Goal: Information Seeking & Learning: Learn about a topic

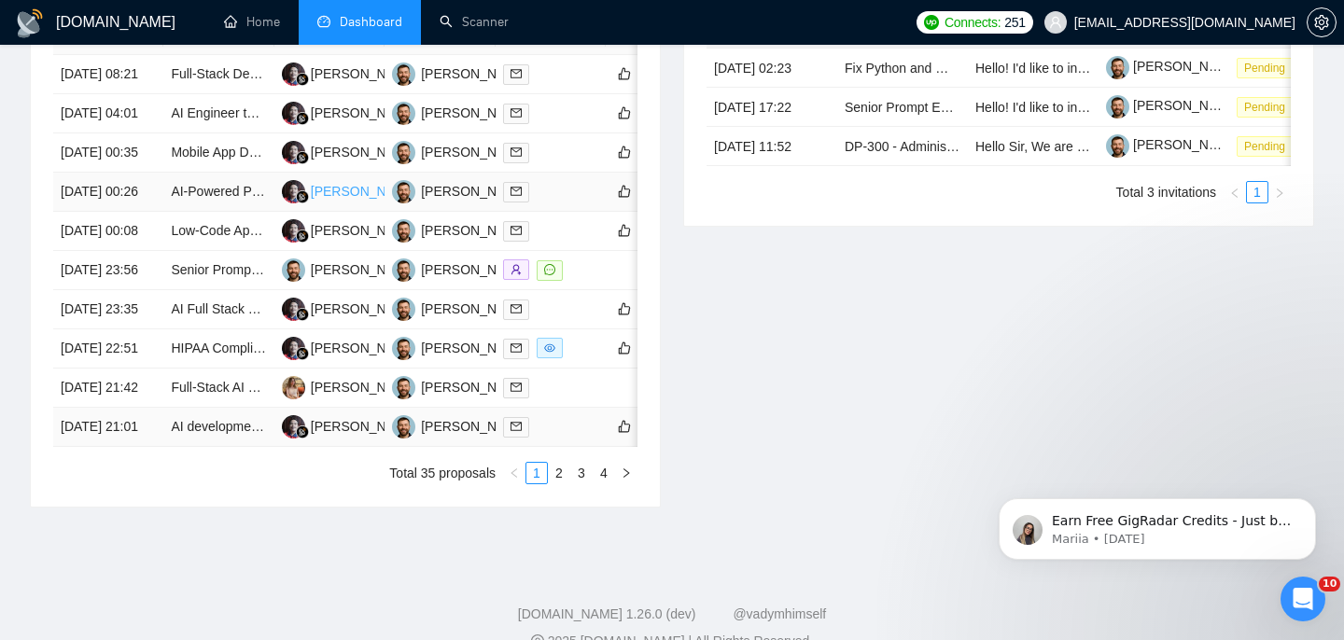
scroll to position [797, 0]
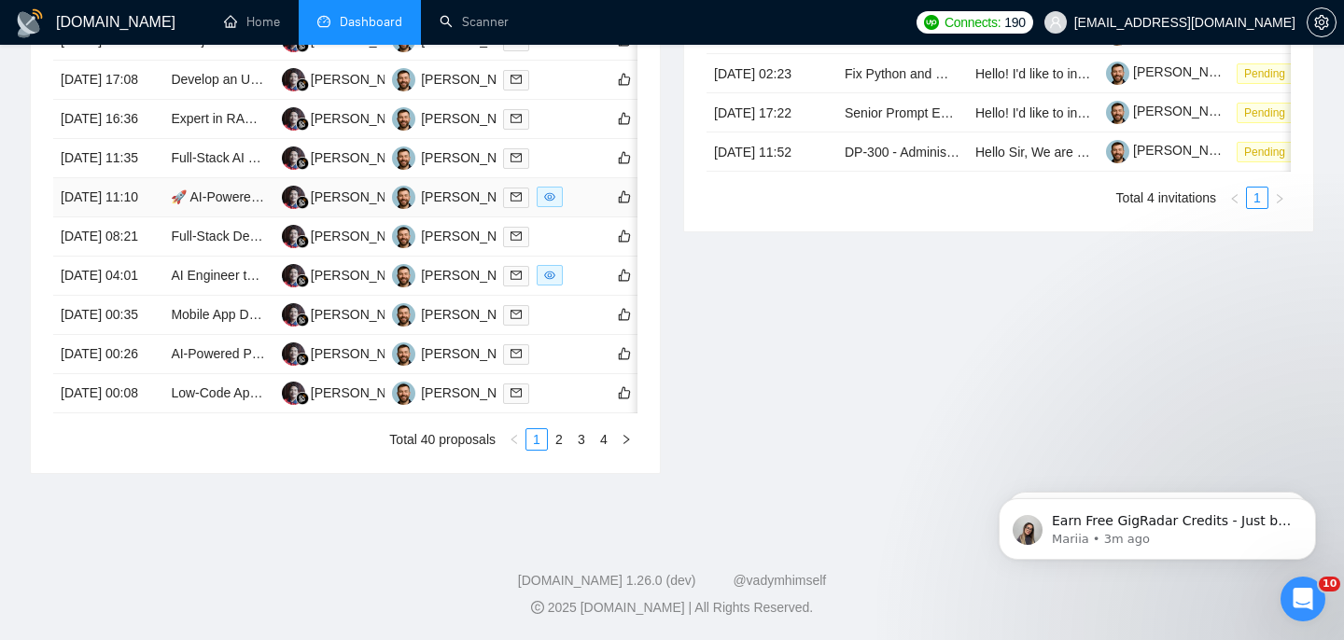
scroll to position [957, 0]
click at [555, 450] on link "2" at bounding box center [559, 439] width 21 height 21
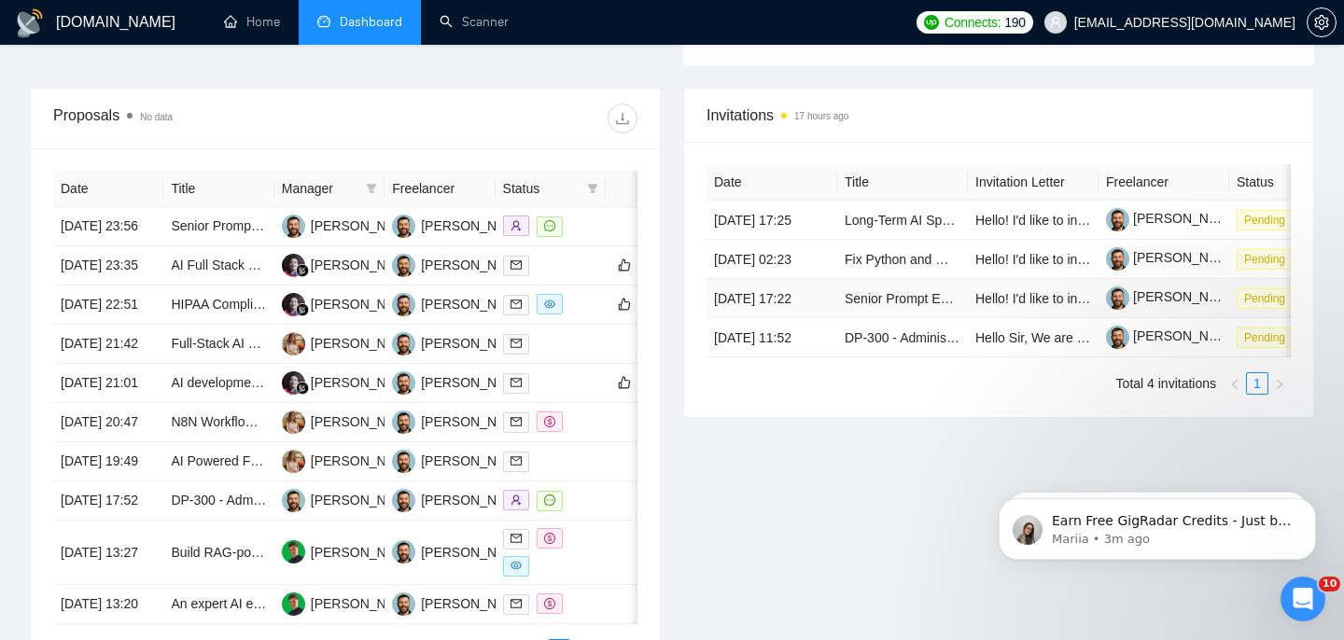
scroll to position [669, 0]
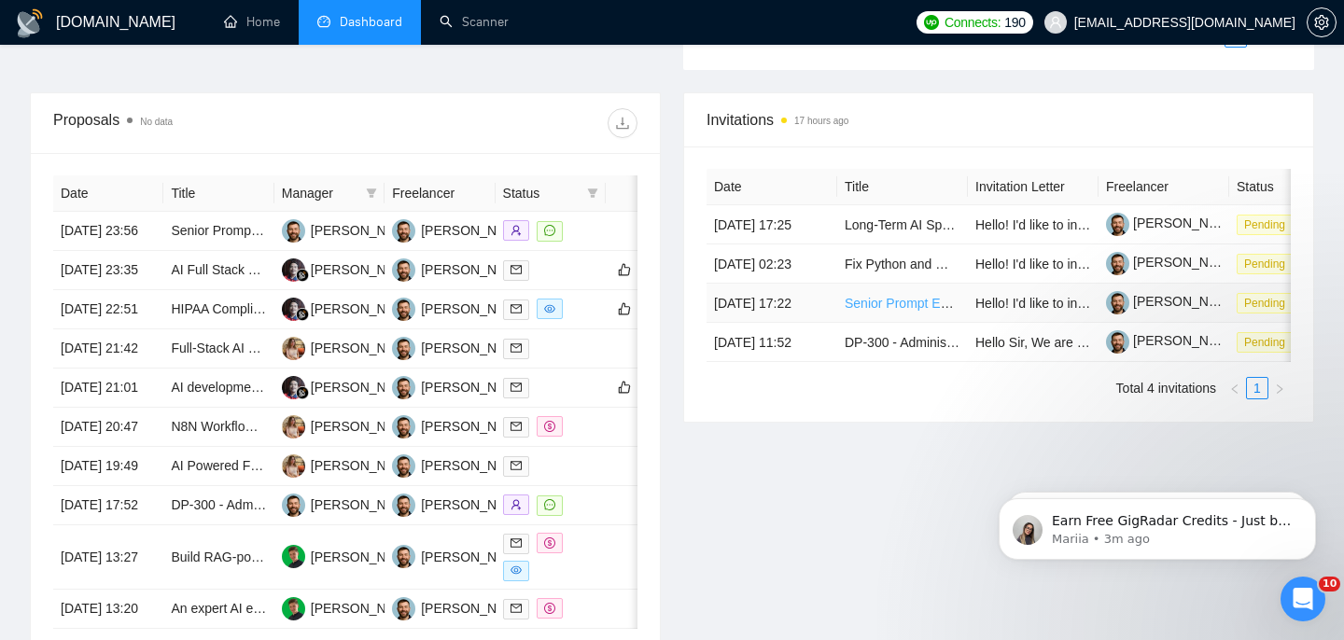
click at [922, 311] on link "Senior Prompt Engineer (LLM / AI Specialist – Freelance)" at bounding box center [1011, 303] width 332 height 15
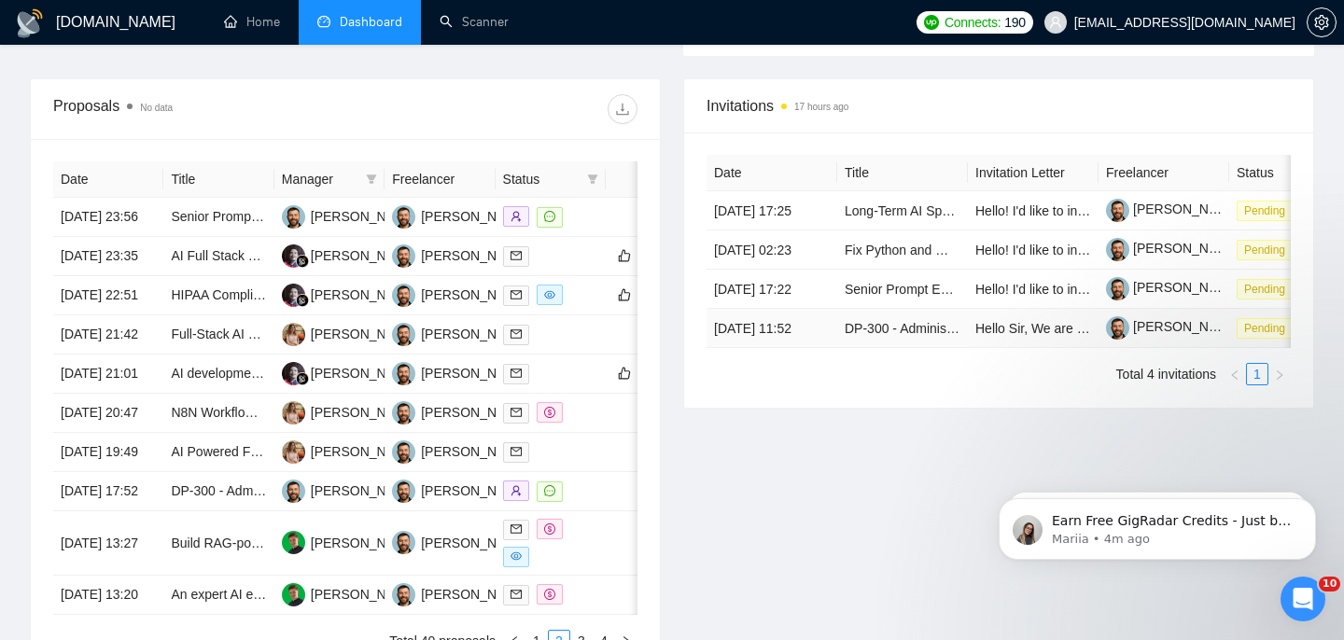
scroll to position [687, 0]
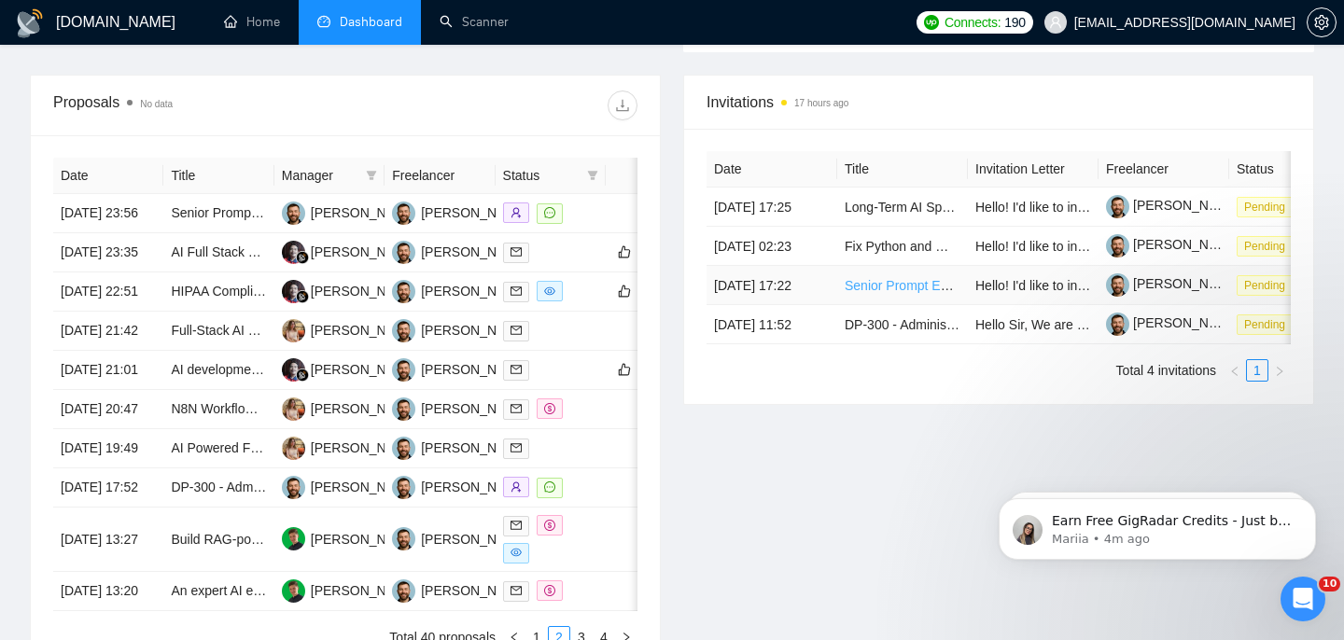
click at [874, 293] on link "Senior Prompt Engineer (LLM / AI Specialist – Freelance)" at bounding box center [1011, 285] width 332 height 15
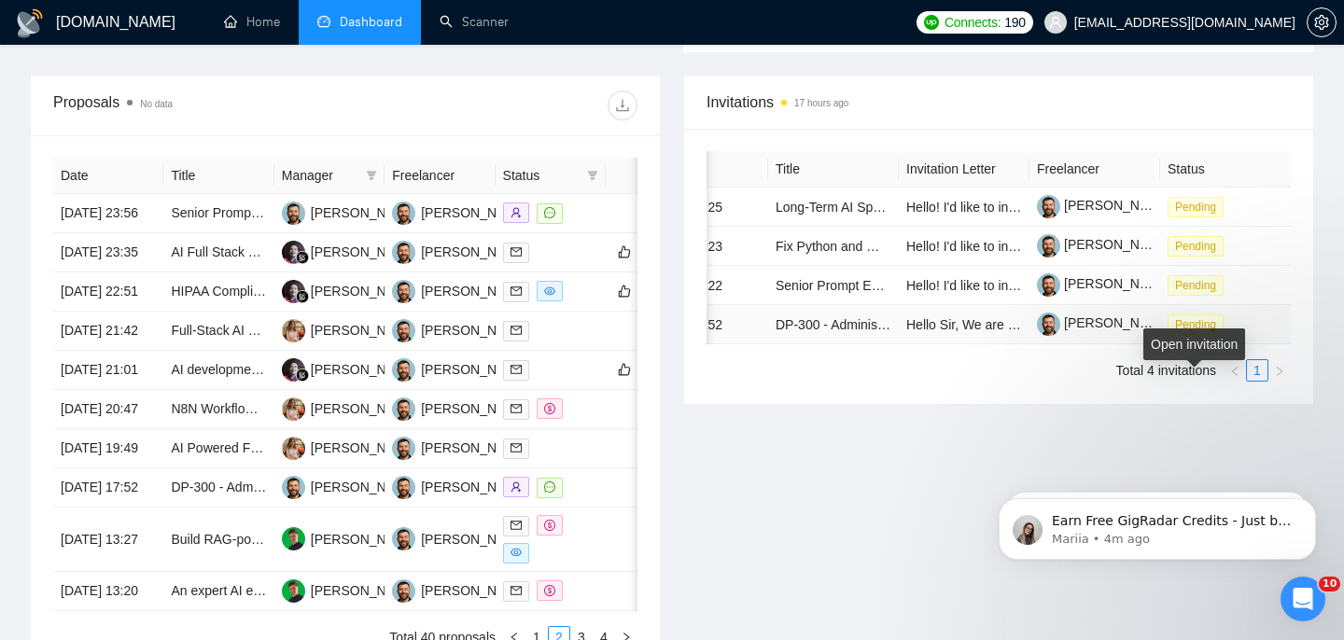
click at [1217, 335] on span "Pending" at bounding box center [1195, 324] width 56 height 21
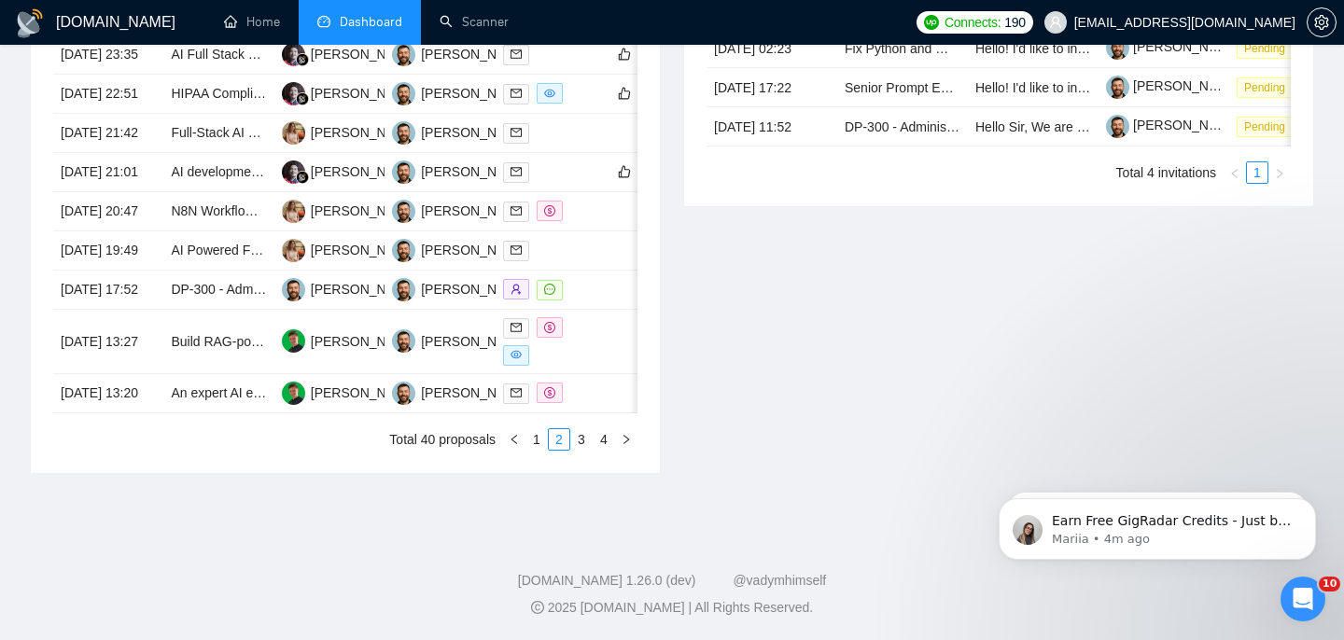
scroll to position [905, 0]
click at [531, 450] on link "1" at bounding box center [536, 439] width 21 height 21
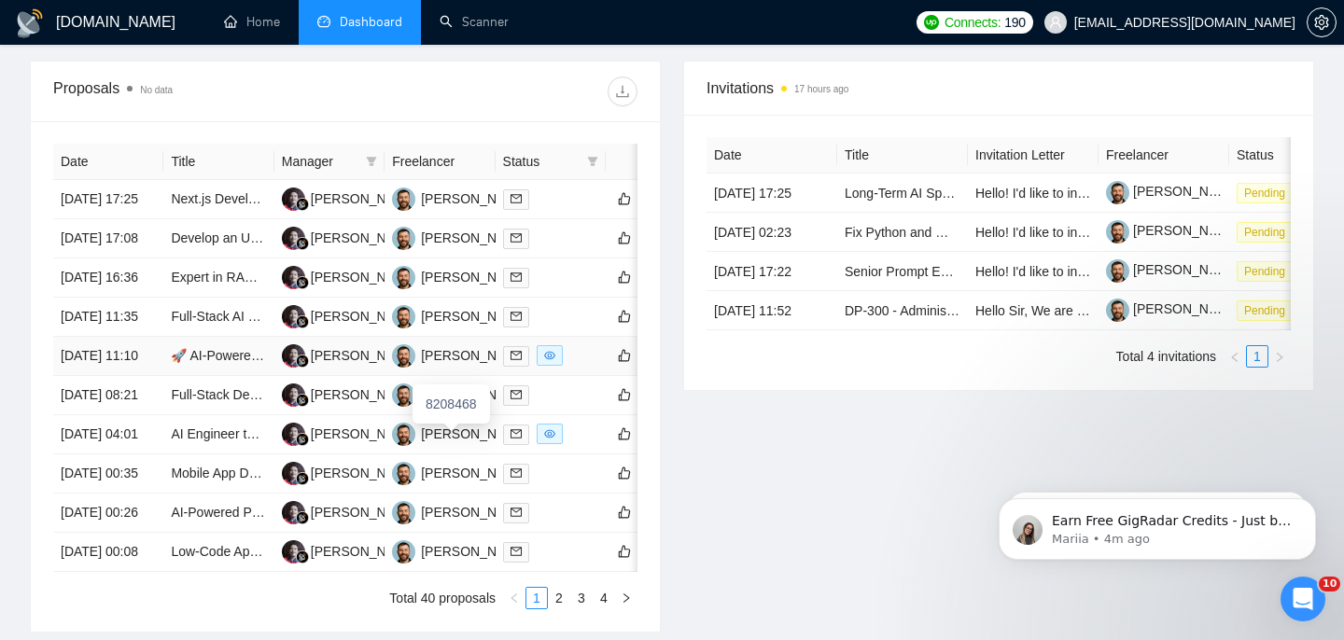
scroll to position [705, 0]
